Goal: Information Seeking & Learning: Learn about a topic

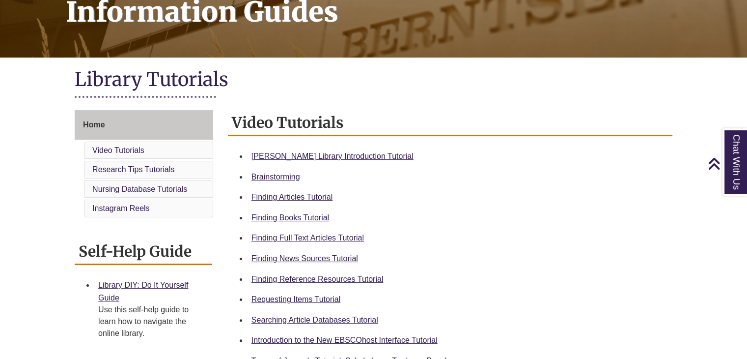
scroll to position [167, 0]
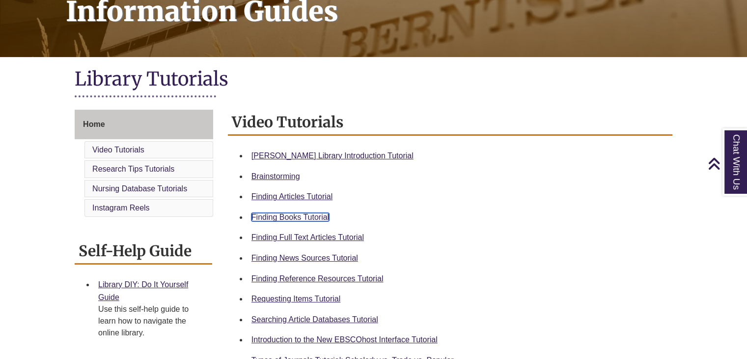
click at [291, 218] on link "Finding Books Tutorial" at bounding box center [291, 217] width 78 height 8
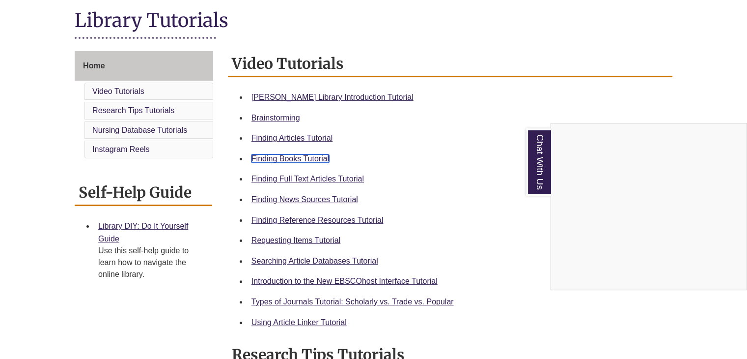
scroll to position [244, 0]
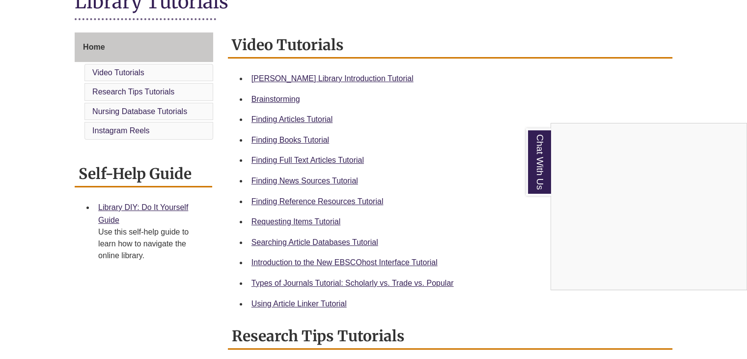
click at [300, 222] on div "Chat With Us" at bounding box center [373, 179] width 747 height 359
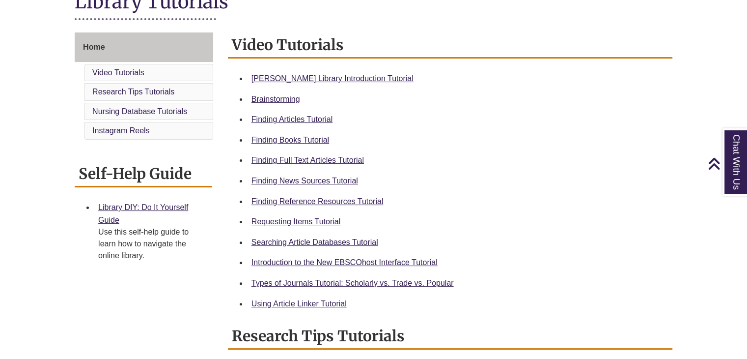
click at [328, 277] on div "Types of Journals Tutorial: Scholarly vs. Trade vs. Popular" at bounding box center [458, 283] width 413 height 13
click at [315, 283] on link "Types of Journals Tutorial: Scholarly vs. Trade vs. Popular" at bounding box center [353, 283] width 202 height 8
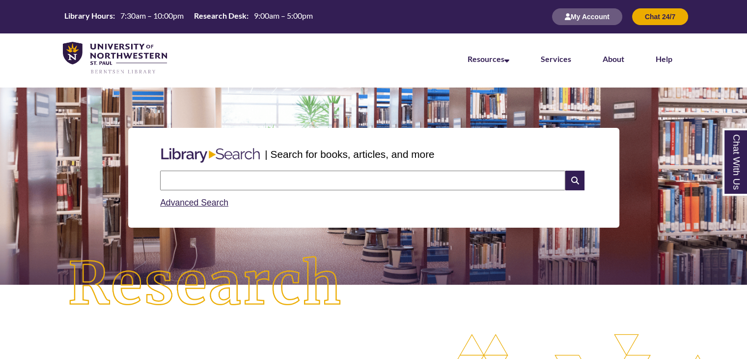
click at [249, 181] on input "text" at bounding box center [362, 181] width 405 height 20
type input "********"
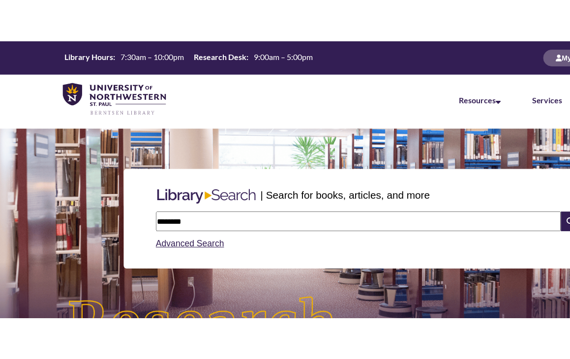
scroll to position [5, 5]
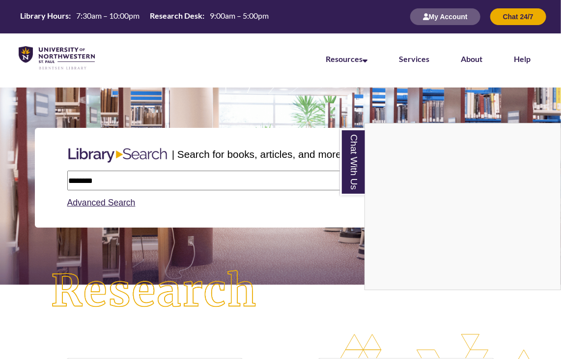
click at [311, 177] on div "Chat With Us" at bounding box center [280, 179] width 561 height 359
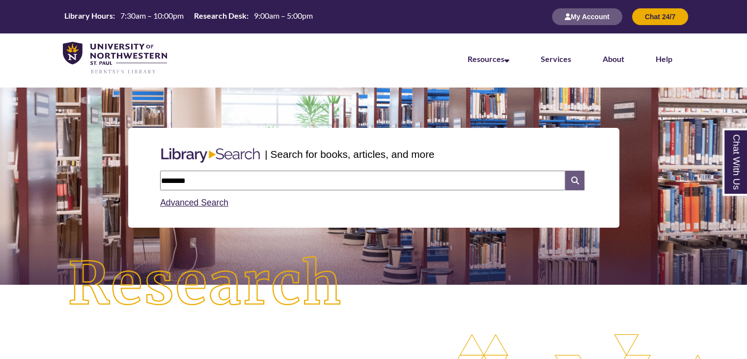
click at [572, 178] on icon at bounding box center [575, 181] width 19 height 20
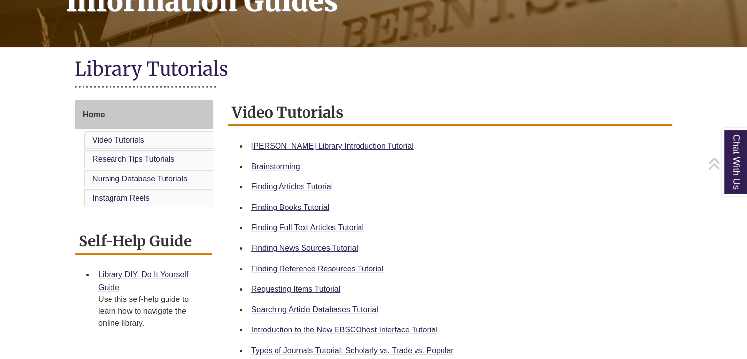
scroll to position [183, 0]
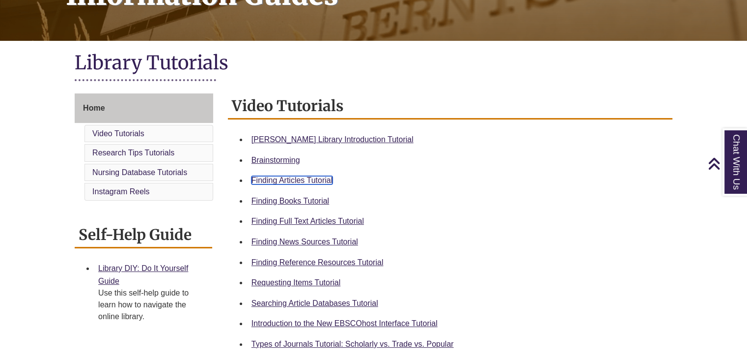
click at [296, 180] on link "Finding Articles Tutorial" at bounding box center [292, 180] width 81 height 8
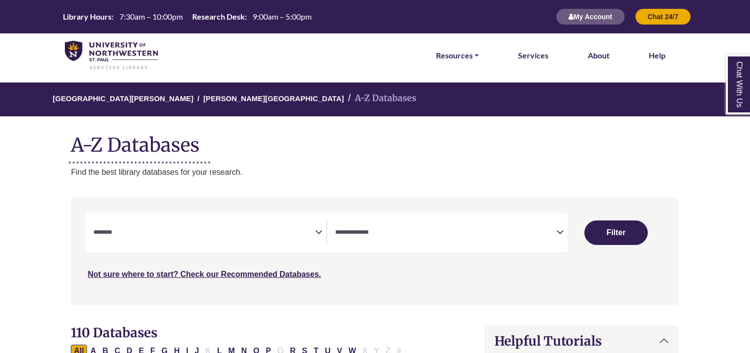
select select "Database Subject Filter"
select select "Database Types Filter"
click at [315, 234] on icon "Search filters" at bounding box center [318, 231] width 7 height 15
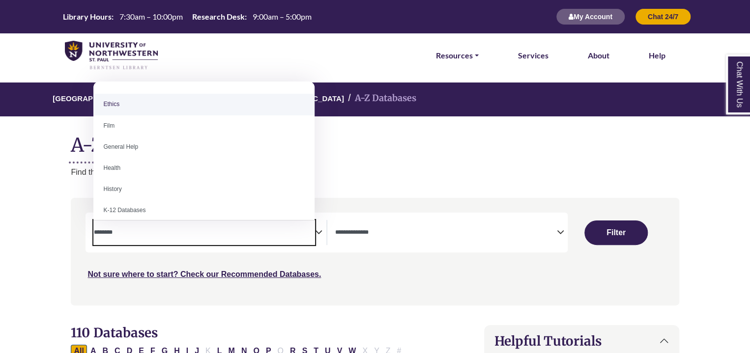
scroll to position [379, 0]
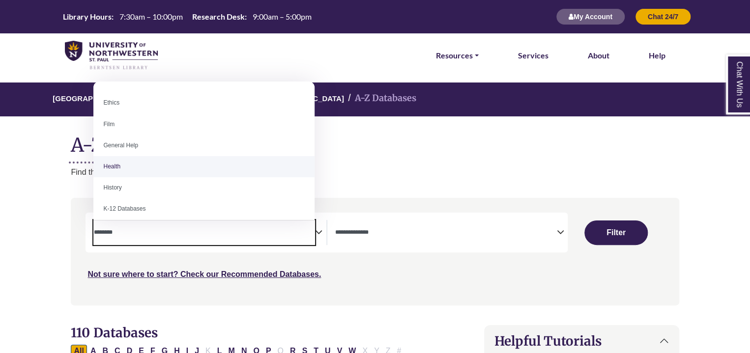
select select "*****"
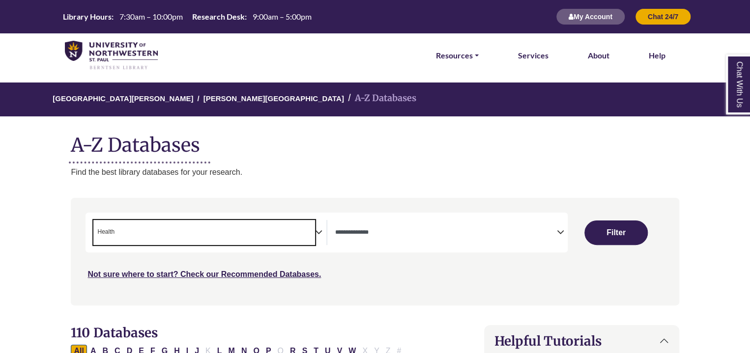
scroll to position [200, 0]
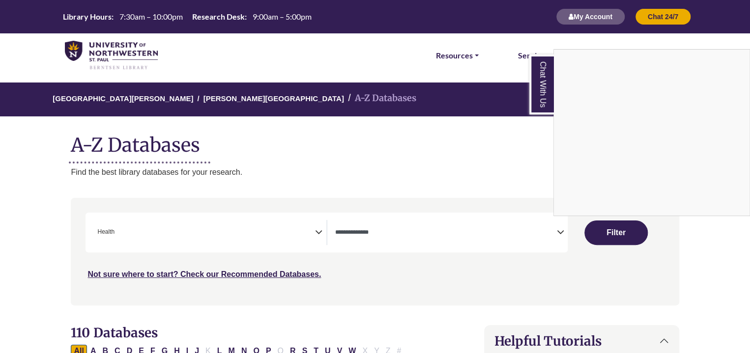
click at [320, 232] on div "Chat With Us" at bounding box center [375, 176] width 750 height 353
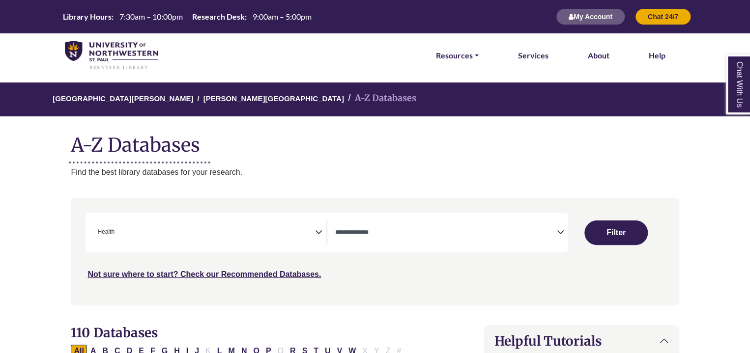
click at [320, 239] on div "**********" at bounding box center [209, 232] width 232 height 25
click at [318, 231] on icon "Search filters" at bounding box center [318, 231] width 7 height 15
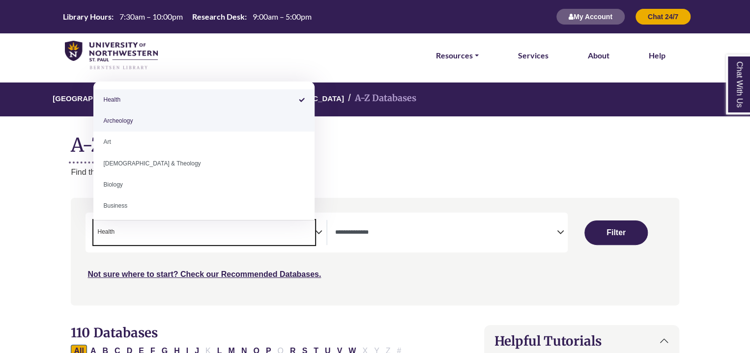
click at [488, 311] on div "**********" at bounding box center [375, 259] width 620 height 122
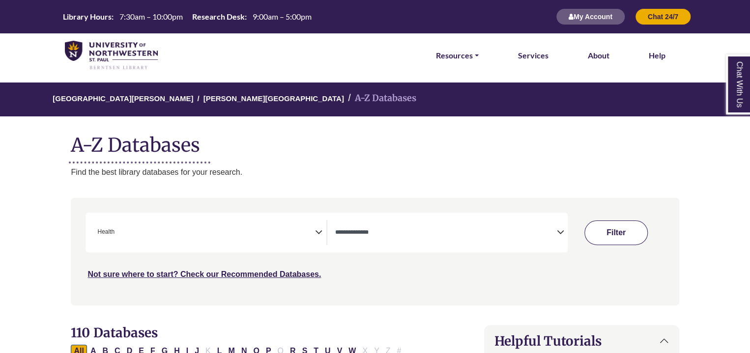
click at [629, 225] on button "Filter" at bounding box center [615, 233] width 63 height 25
select select "Database Types Filter"
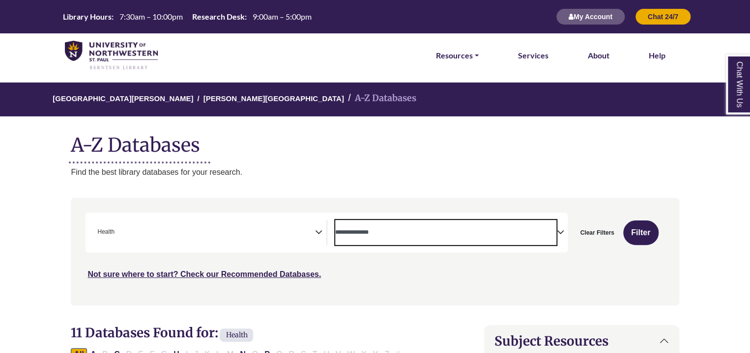
click at [545, 239] on span "Search filters" at bounding box center [445, 232] width 221 height 25
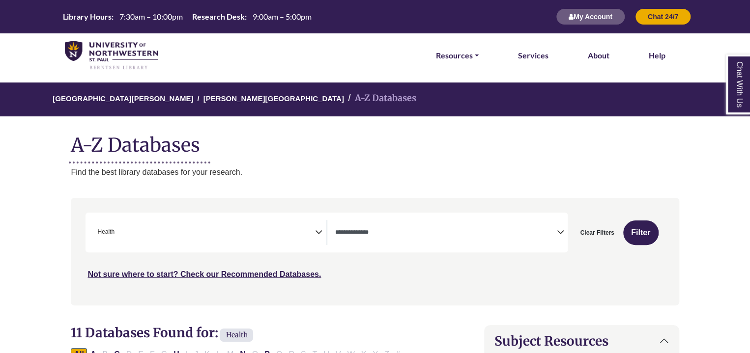
click at [333, 266] on div "Not sure where to start? Check our Recommended Databases." at bounding box center [303, 270] width 434 height 21
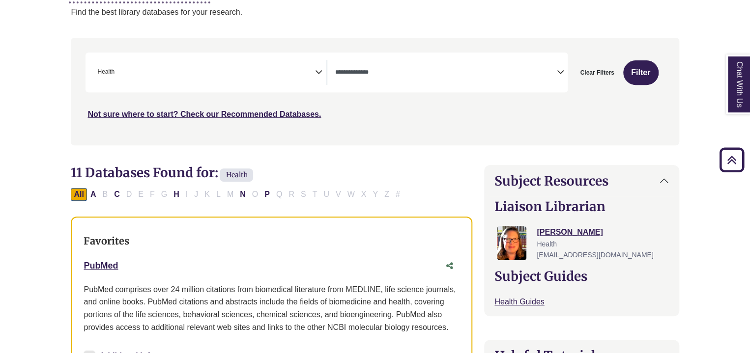
scroll to position [159, 0]
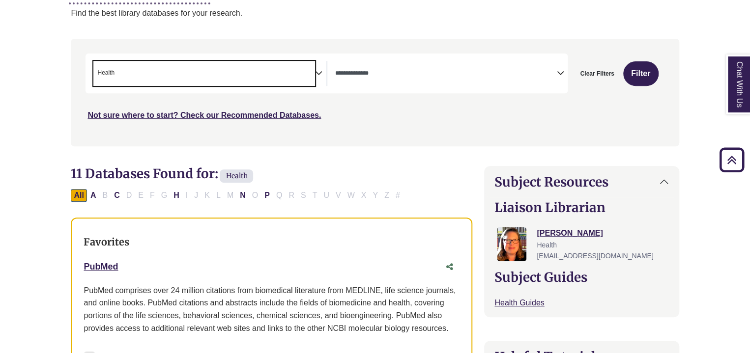
click at [234, 80] on span "× Health" at bounding box center [203, 73] width 221 height 25
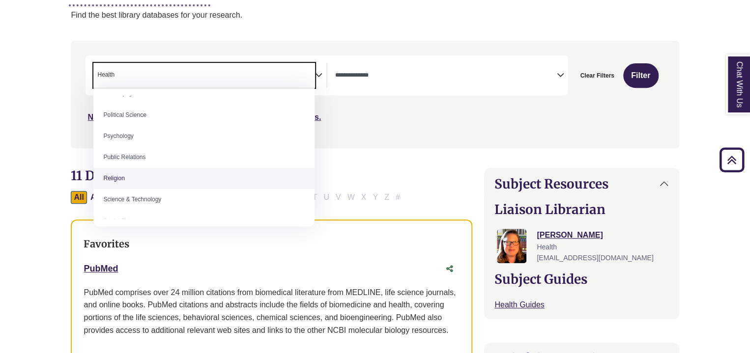
scroll to position [754, 0]
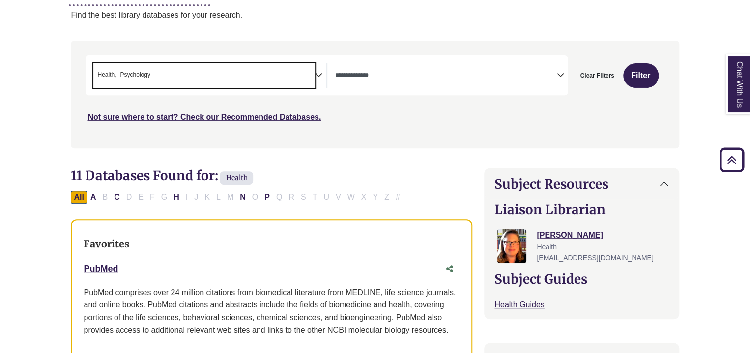
click at [319, 76] on icon "Search filters" at bounding box center [318, 73] width 7 height 15
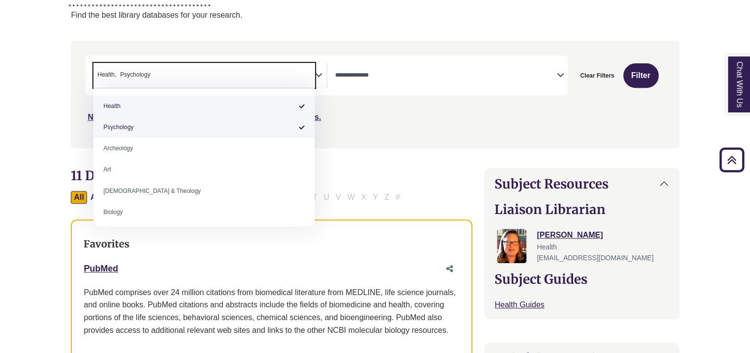
select select "*****"
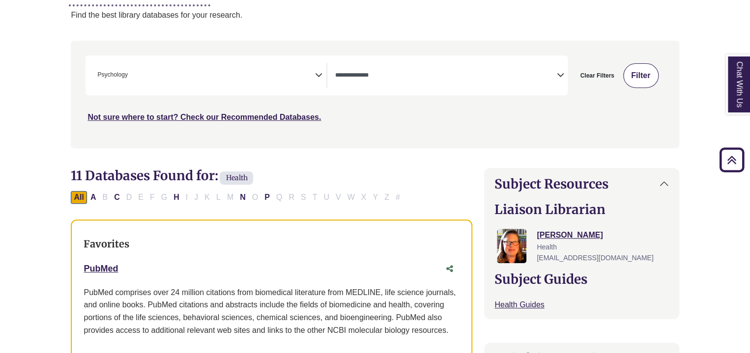
click at [643, 74] on button "Filter" at bounding box center [640, 75] width 35 height 25
select select "Database Types Filter"
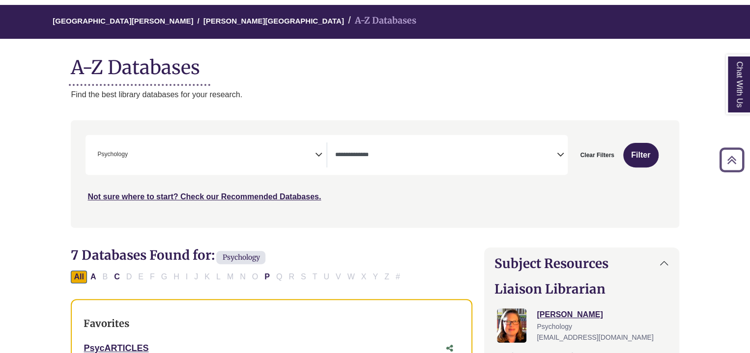
scroll to position [76, 0]
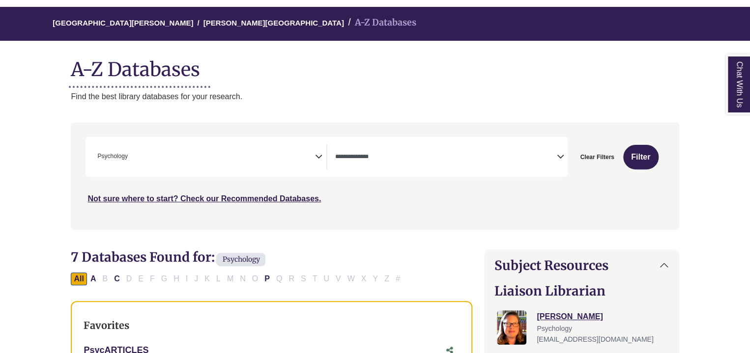
click at [311, 162] on span "× Psychology" at bounding box center [203, 156] width 221 height 25
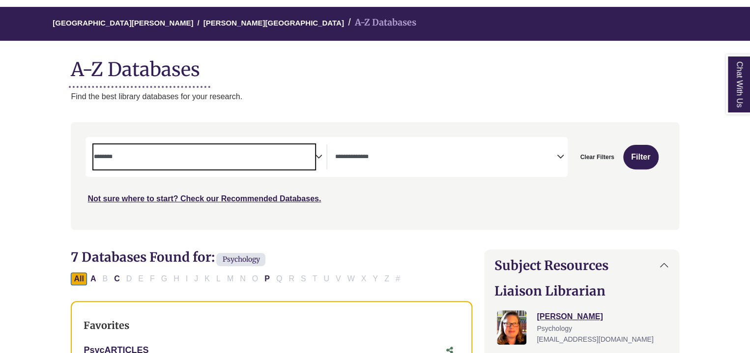
click at [296, 164] on span "Search filters" at bounding box center [203, 156] width 221 height 25
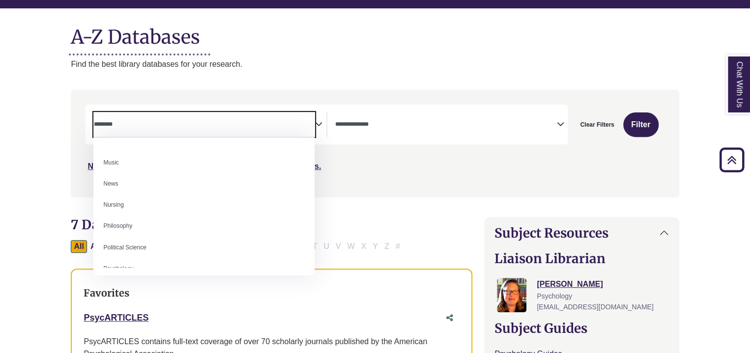
scroll to position [666, 0]
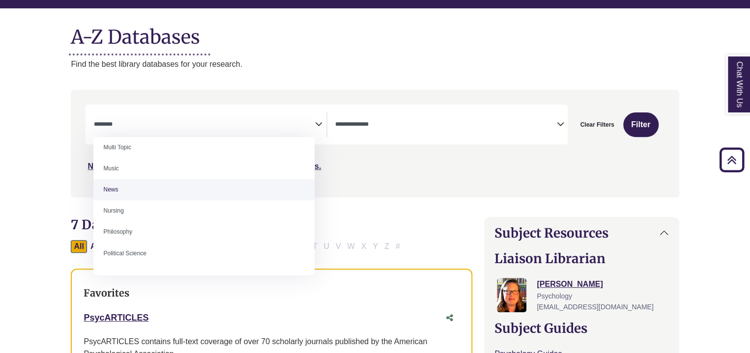
select select "******"
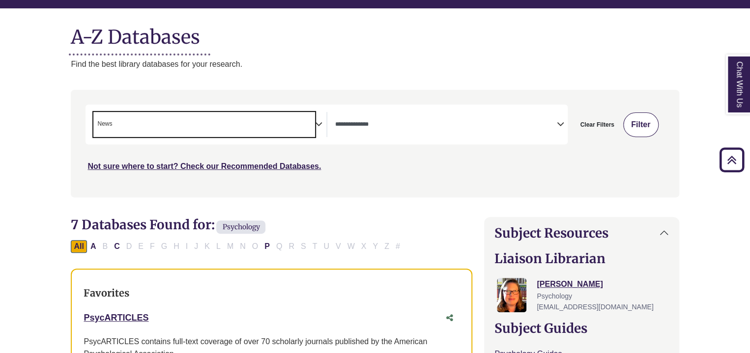
click at [646, 126] on button "Filter" at bounding box center [640, 125] width 35 height 25
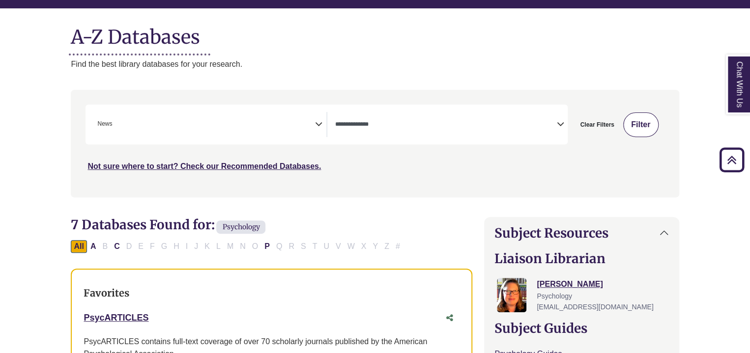
select select "Database Types Filter"
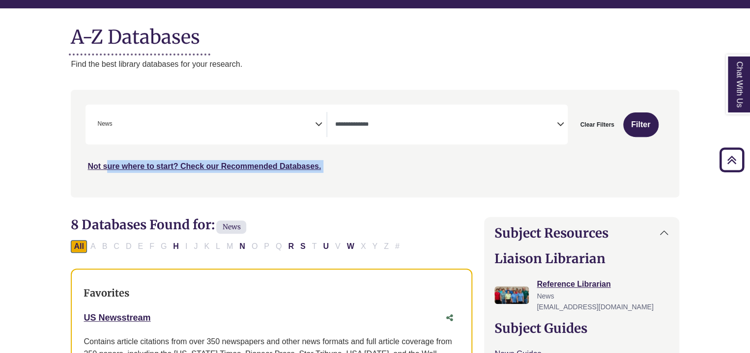
drag, startPoint x: 2, startPoint y: 190, endPoint x: 7, endPoint y: 236, distance: 46.5
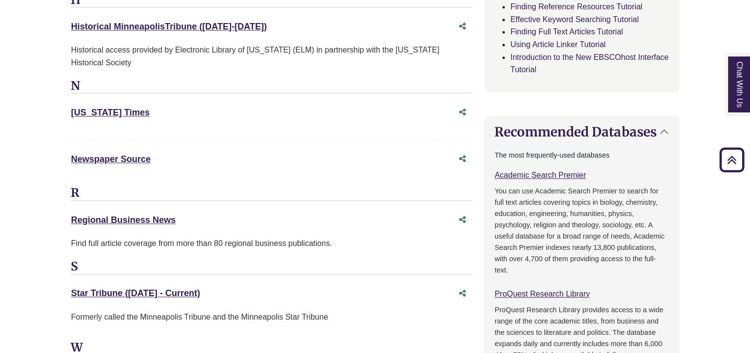
scroll to position [546, 0]
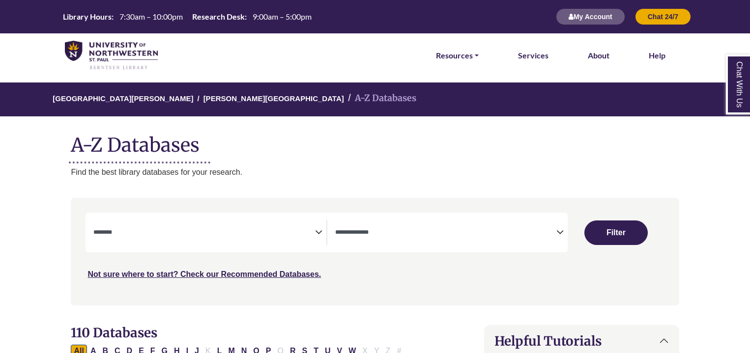
select select "Database Subject Filter"
select select "Database Types Filter"
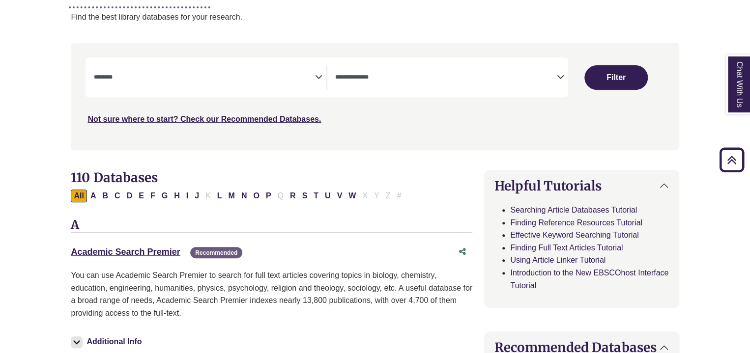
scroll to position [172, 0]
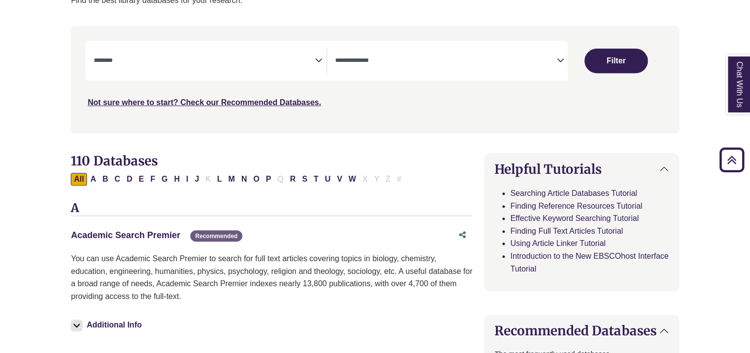
click at [125, 230] on link "Academic Search Premier This link opens in a new window" at bounding box center [125, 235] width 109 height 10
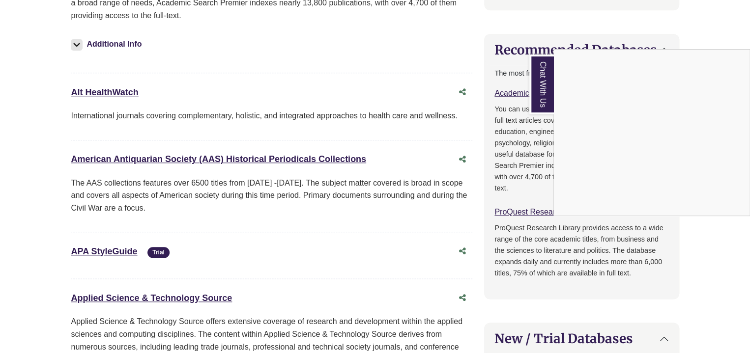
scroll to position [454, 0]
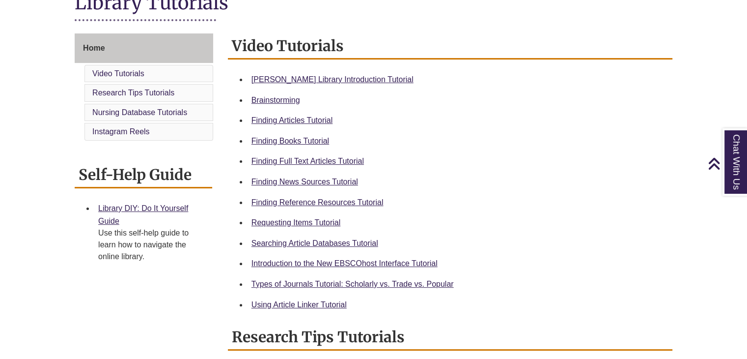
scroll to position [245, 0]
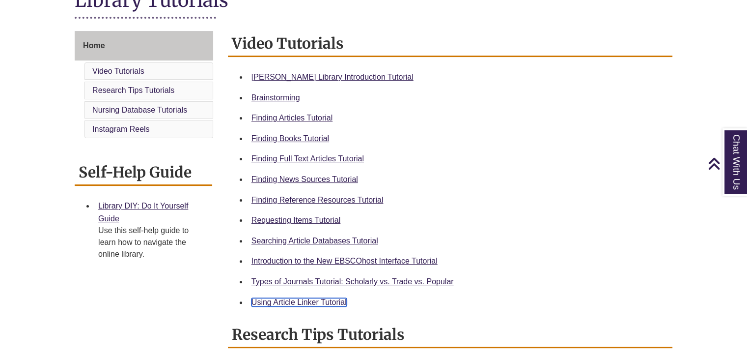
click at [302, 303] on link "Using Article Linker Tutorial" at bounding box center [299, 302] width 95 height 8
